Goal: Task Accomplishment & Management: Complete application form

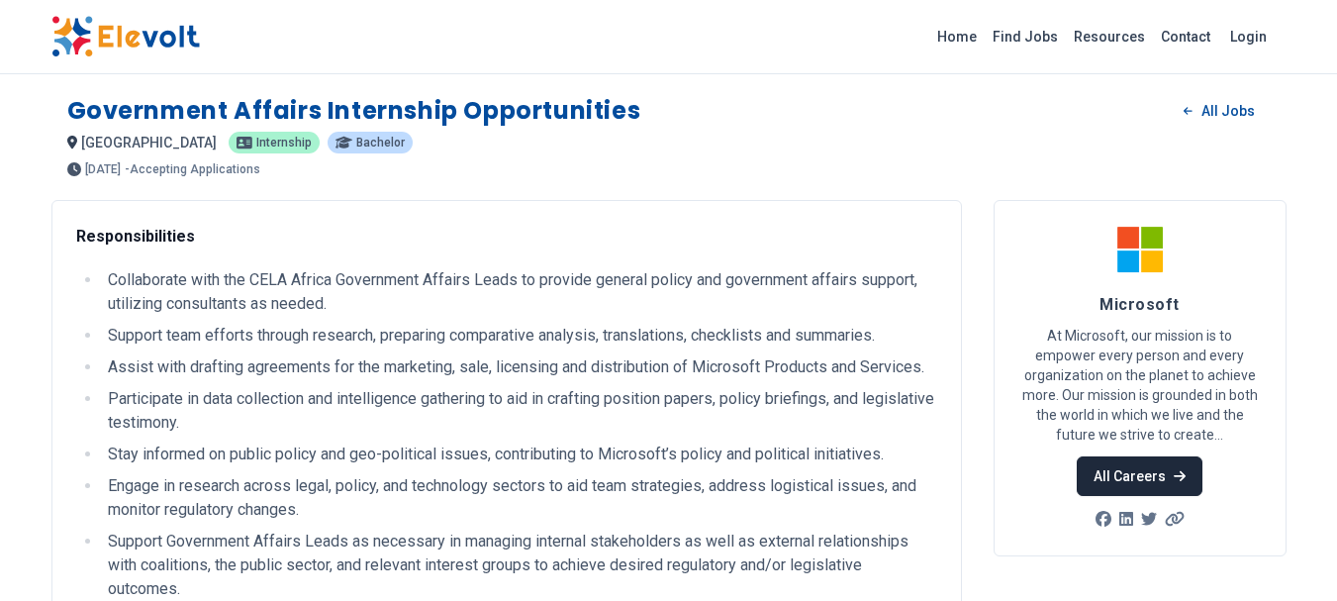
click at [1155, 479] on link "All Careers" at bounding box center [1140, 476] width 126 height 40
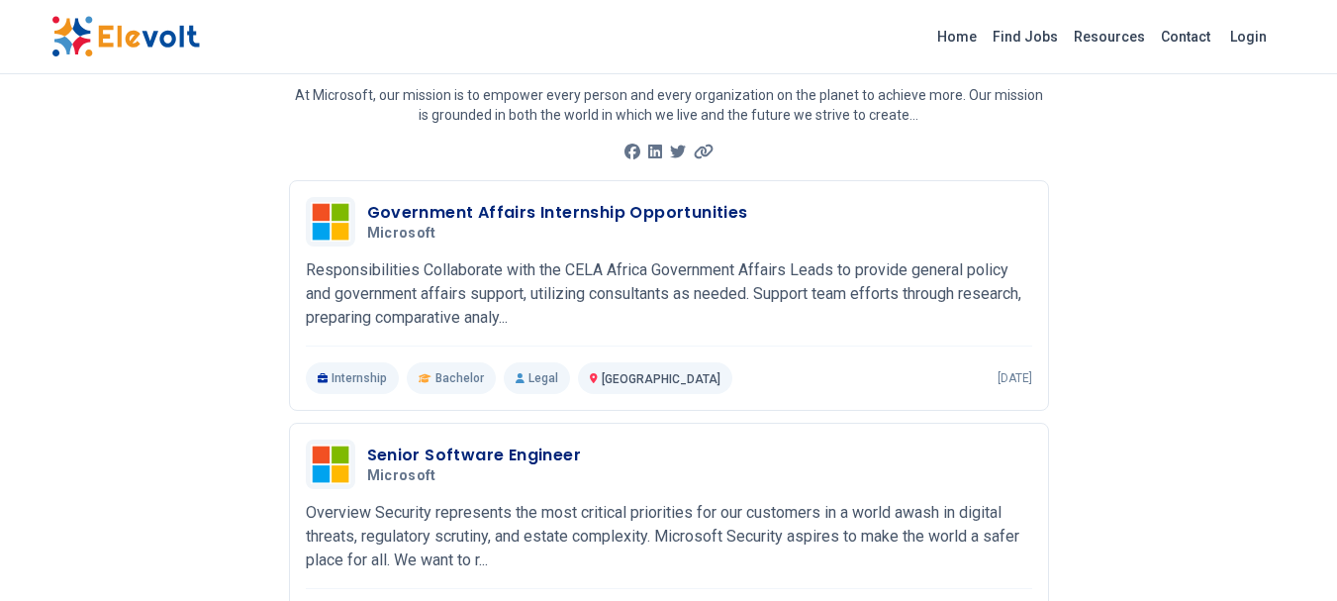
scroll to position [55, 0]
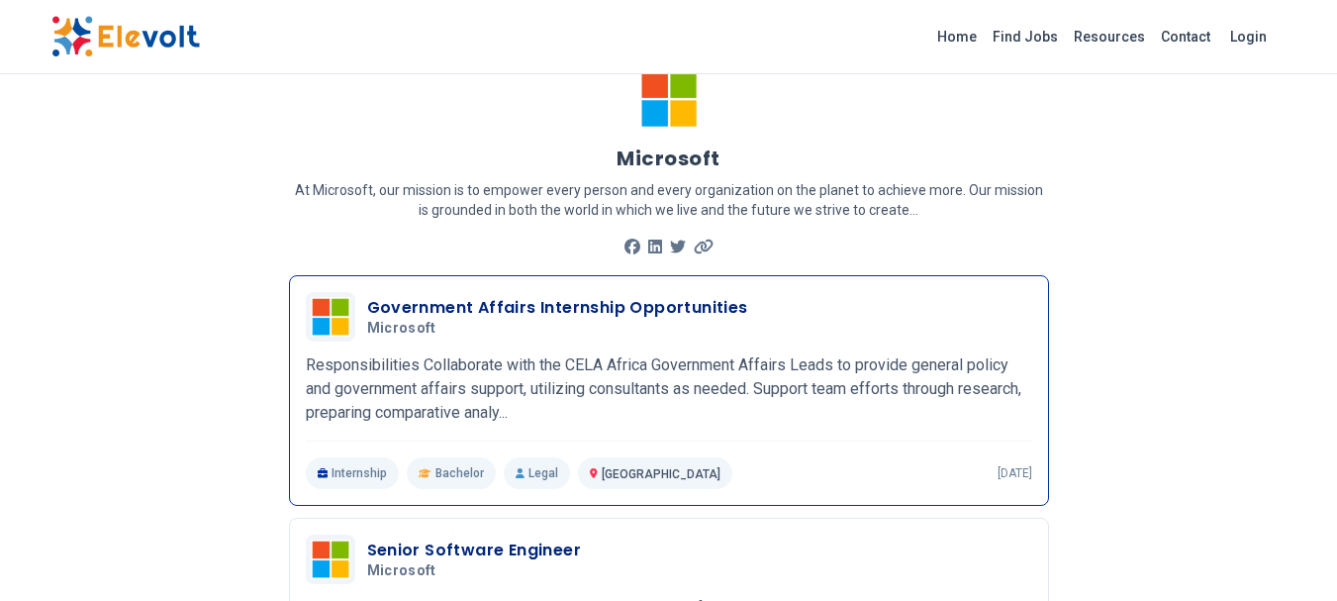
click at [657, 302] on h3 "Government Affairs Internship Opportunities" at bounding box center [557, 308] width 381 height 24
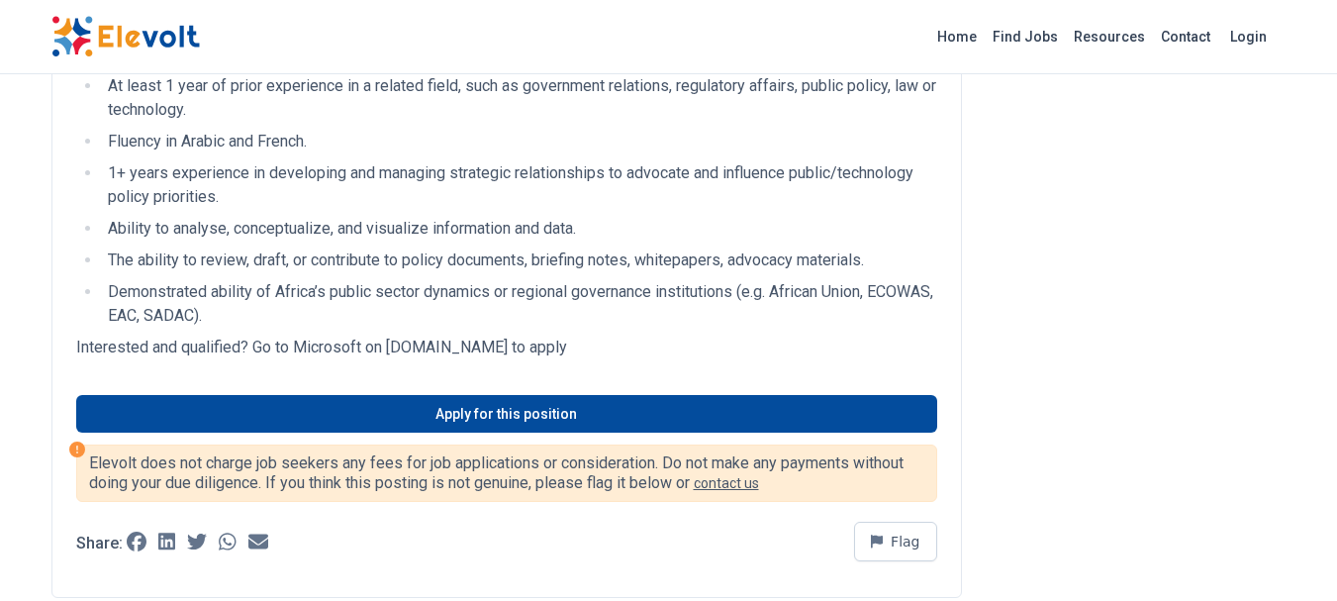
scroll to position [996, 0]
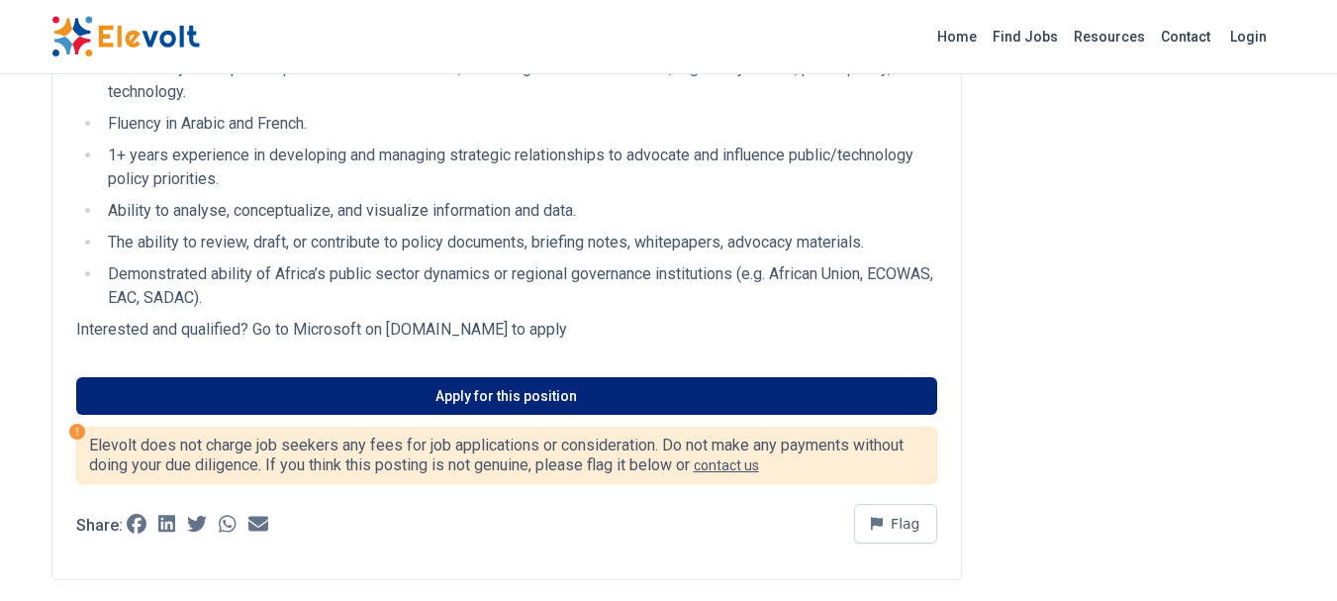
click at [541, 415] on link "Apply for this position" at bounding box center [506, 396] width 861 height 38
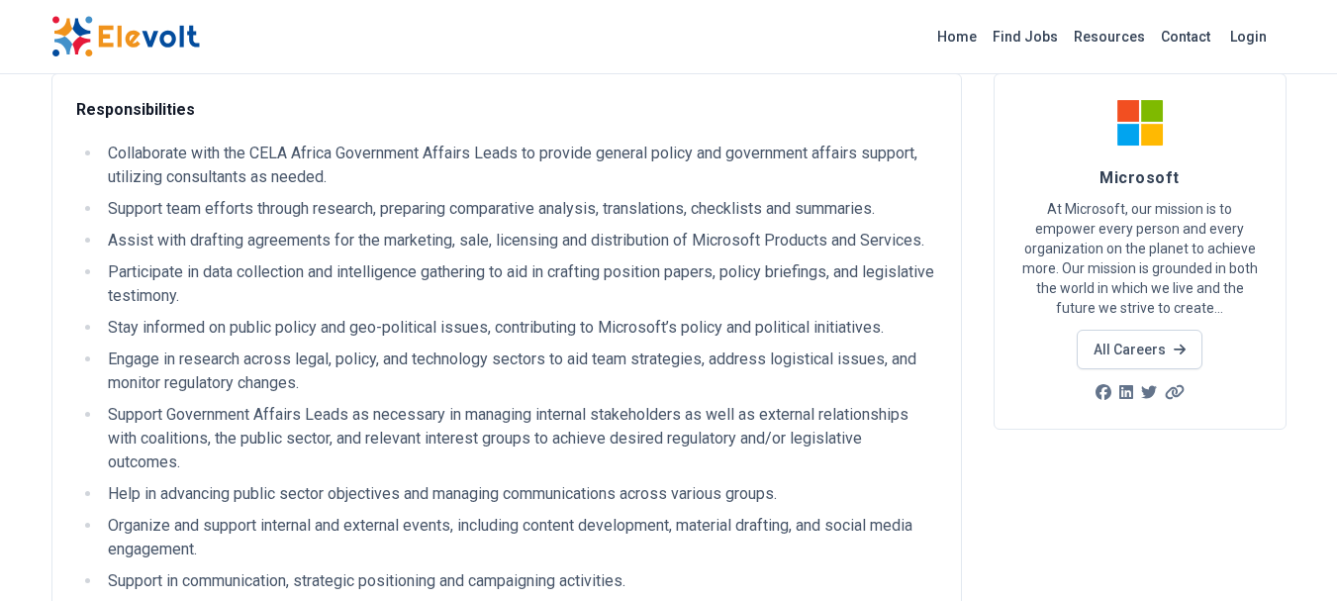
scroll to position [0, 0]
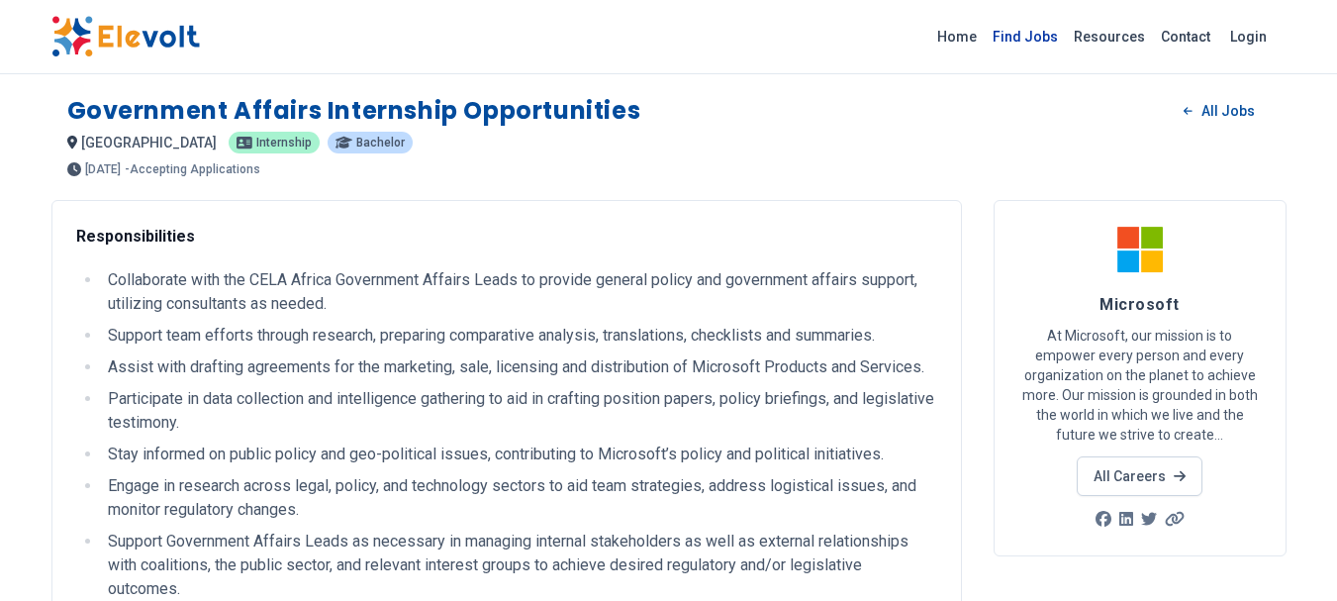
click at [1045, 41] on link "Find Jobs" at bounding box center [1025, 37] width 81 height 32
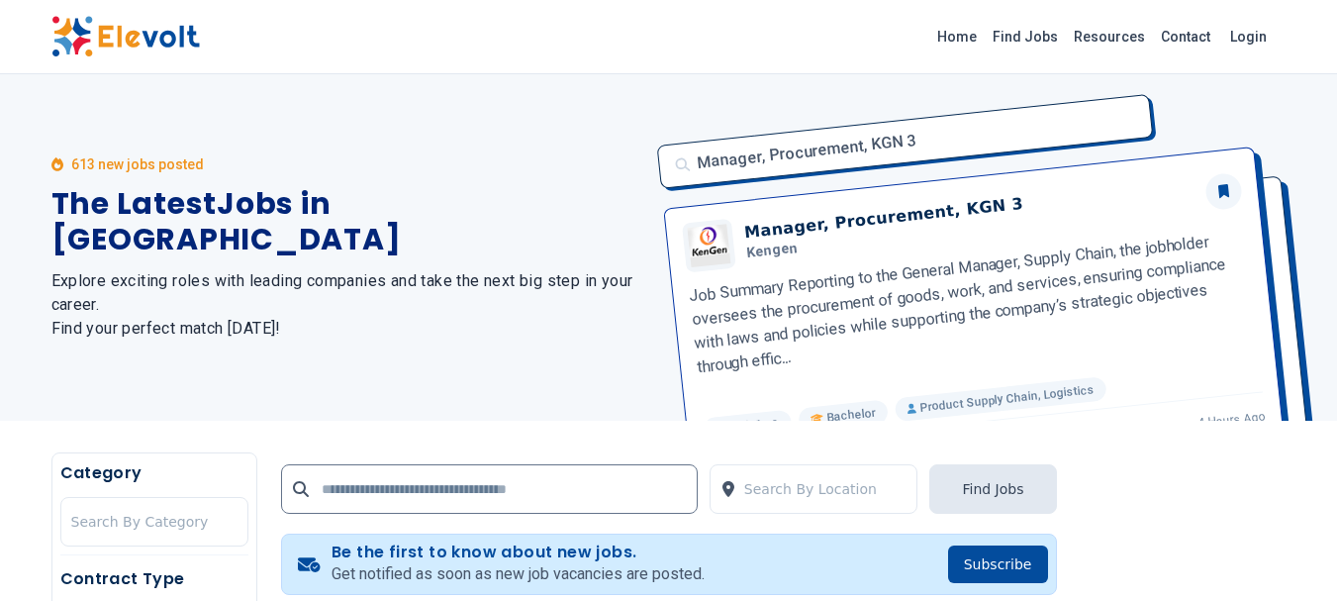
click at [1271, 71] on div "Home Find Jobs Resources Contact Login" at bounding box center [668, 37] width 1337 height 74
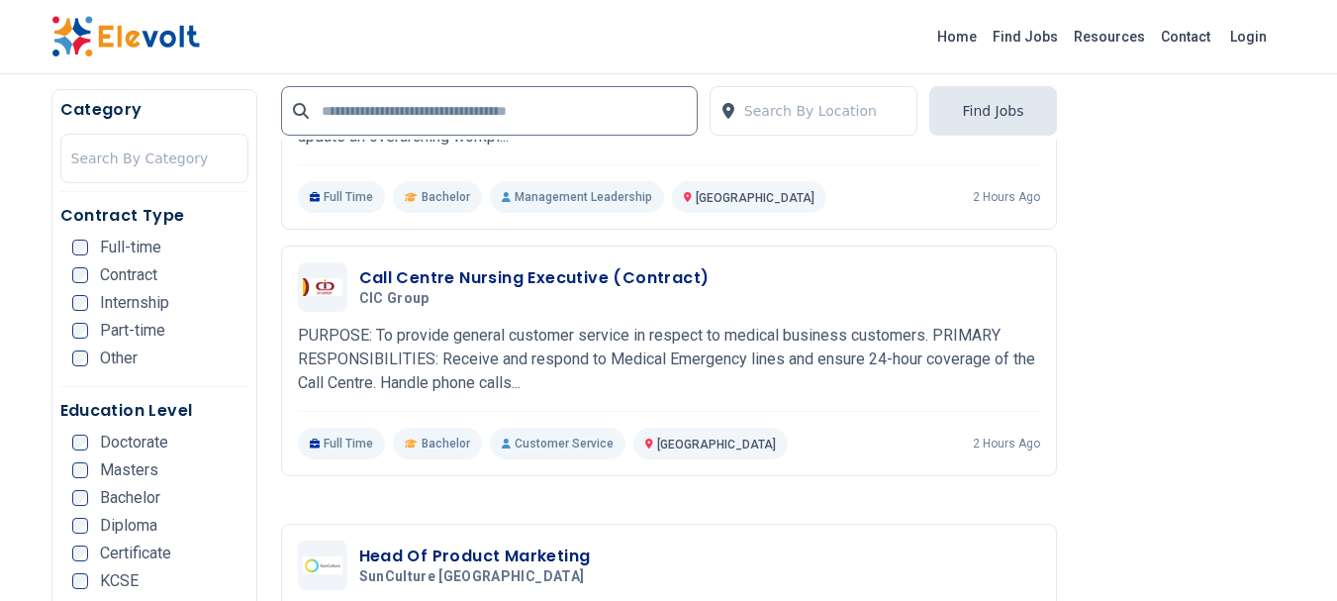
scroll to position [2687, 0]
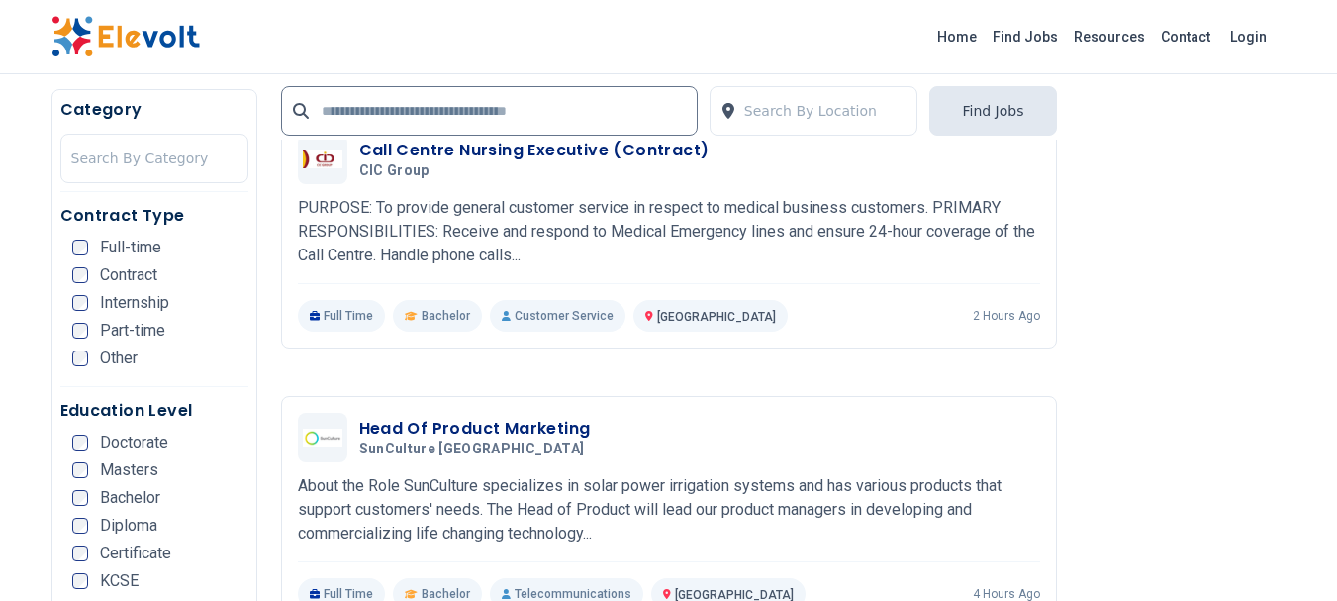
click at [886, 30] on div "Home Find Jobs Resources Contact Login" at bounding box center [669, 37] width 1267 height 42
